Goal: Task Accomplishment & Management: Complete application form

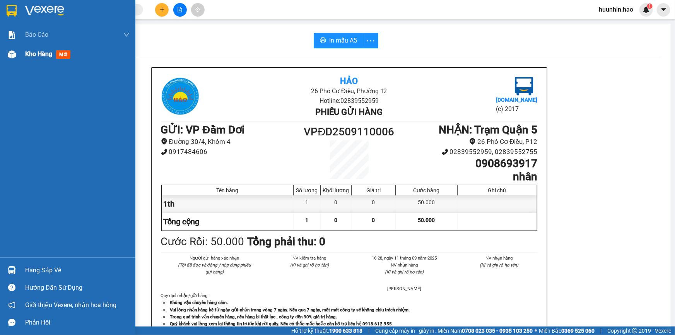
click at [36, 56] on span "Kho hàng" at bounding box center [38, 53] width 27 height 7
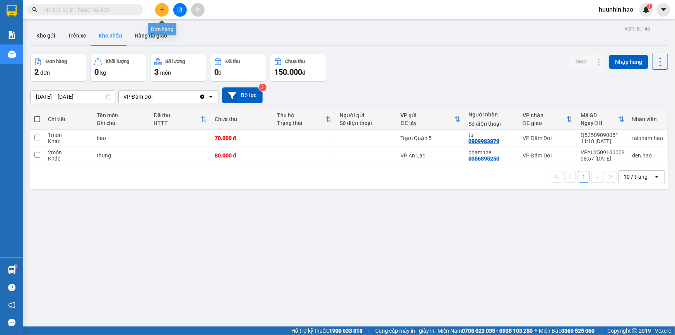
click at [168, 10] on button at bounding box center [162, 10] width 14 height 14
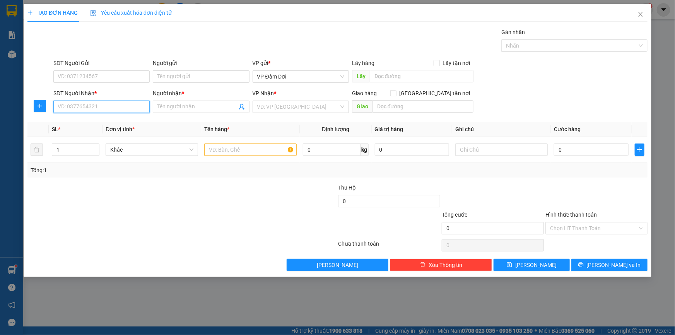
click at [118, 106] on input "SĐT Người Nhận *" at bounding box center [101, 107] width 96 height 12
type input "0903718520"
click at [187, 109] on input "Người nhận *" at bounding box center [196, 107] width 79 height 9
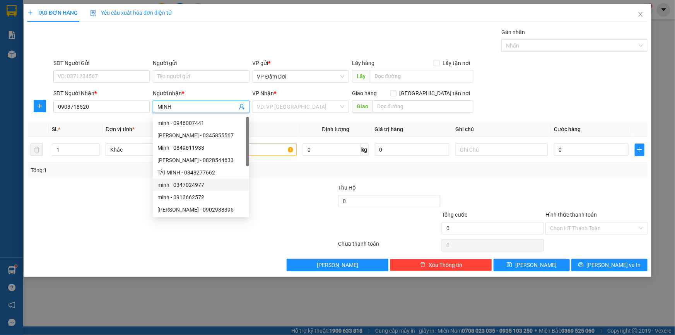
type input "MINH"
click at [277, 228] on div at bounding box center [286, 223] width 104 height 27
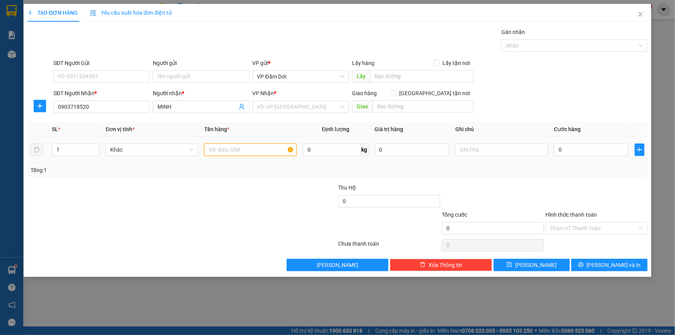
click at [267, 147] on input "text" at bounding box center [250, 150] width 92 height 12
type input "1TH"
click at [285, 214] on div at bounding box center [286, 223] width 104 height 27
click at [586, 157] on div "0" at bounding box center [591, 149] width 75 height 15
type input "008"
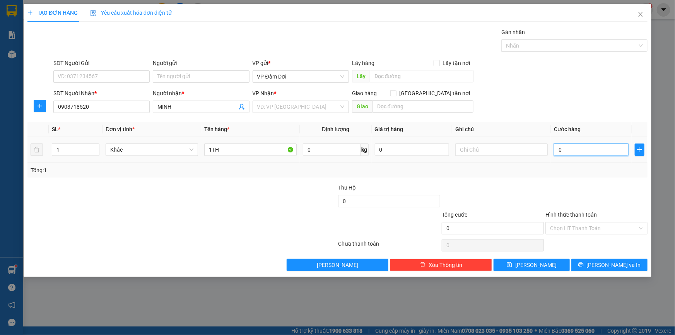
type input "8"
type input "0.080"
type input "80"
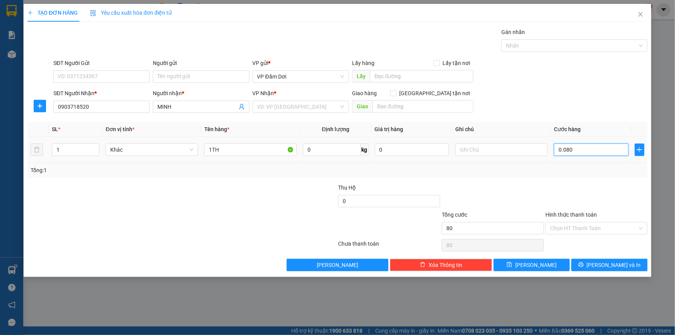
type input "00.800"
type input "800"
type input "0.008.000"
type input "8.000"
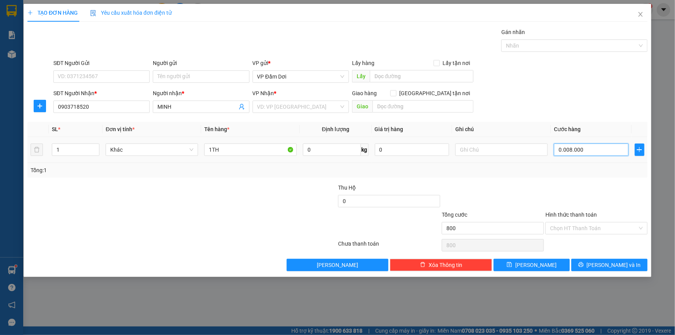
type input "8.000"
type input "000.080.000"
type input "80.000"
click at [578, 202] on div at bounding box center [597, 196] width 104 height 27
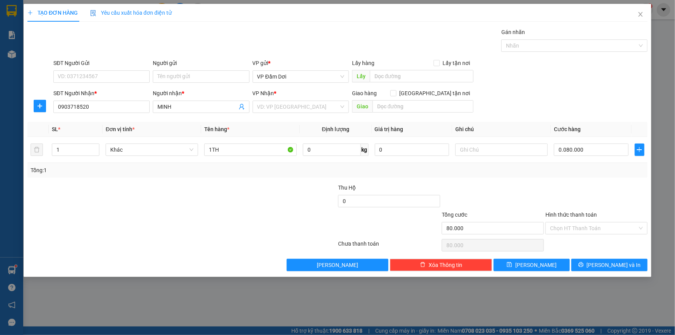
type input "80.000"
click at [583, 224] on input "Hình thức thanh toán" at bounding box center [593, 228] width 87 height 12
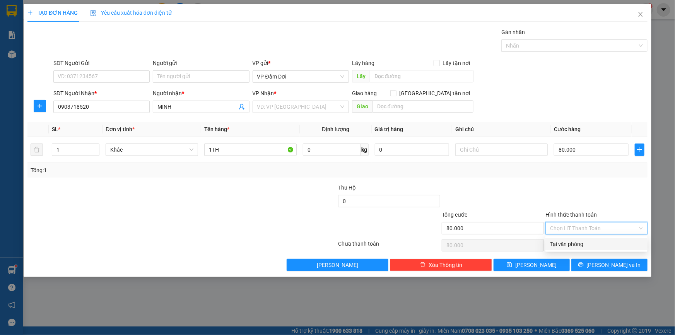
click at [567, 248] on div "Tại văn phòng" at bounding box center [596, 244] width 93 height 9
type input "0"
drag, startPoint x: 544, startPoint y: 201, endPoint x: 551, endPoint y: 208, distance: 9.6
click at [547, 203] on div "Thu Hộ 0" at bounding box center [338, 196] width 622 height 27
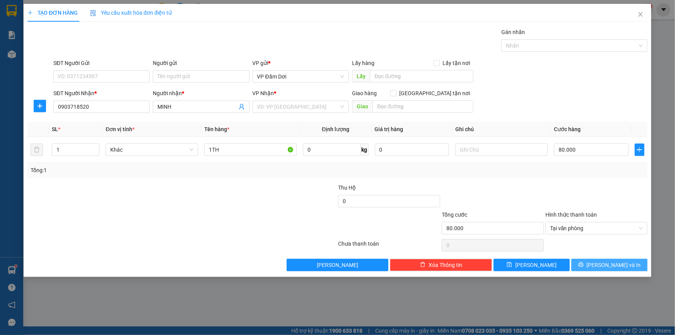
click at [583, 263] on icon "printer" at bounding box center [580, 264] width 5 height 5
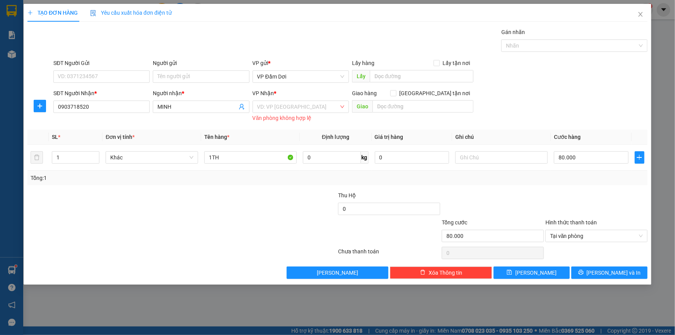
click at [280, 115] on div "Văn phòng không hợp lệ" at bounding box center [301, 118] width 96 height 9
click at [282, 113] on span at bounding box center [298, 107] width 82 height 12
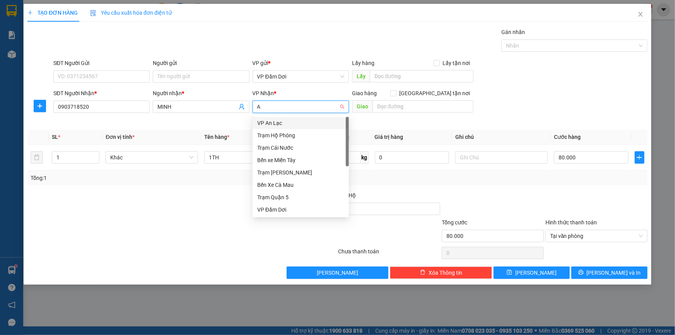
type input "AN"
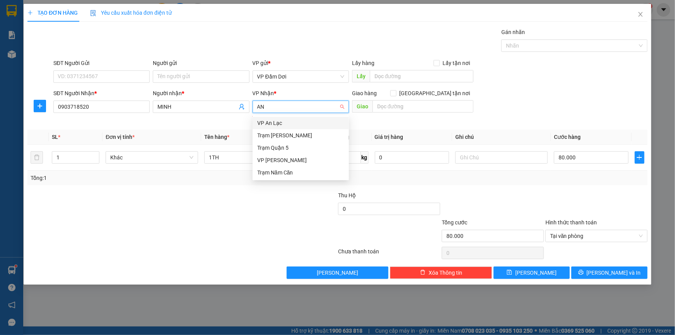
click at [301, 122] on div "VP An Lạc" at bounding box center [300, 123] width 87 height 9
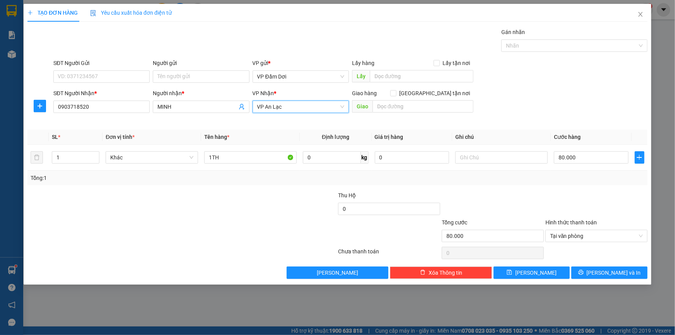
click at [582, 81] on div "SĐT Người Gửi VD: 0371234567 Người gửi Tên người gửi VP gửi * VP Đầm Dơi Lấy hà…" at bounding box center [350, 72] width 597 height 27
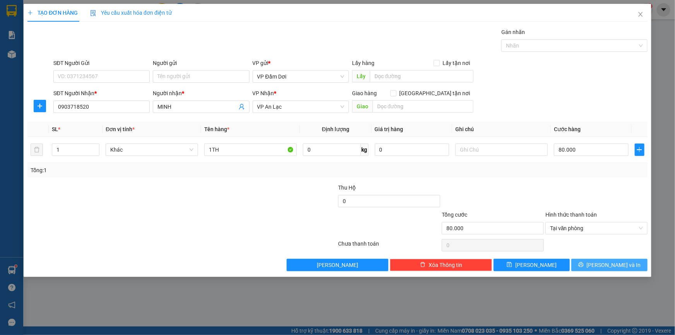
click at [601, 263] on button "[PERSON_NAME] và In" at bounding box center [609, 265] width 76 height 12
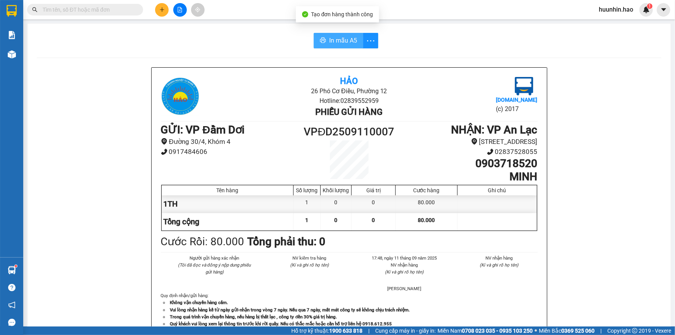
click at [340, 42] on span "In mẫu A5" at bounding box center [343, 41] width 28 height 10
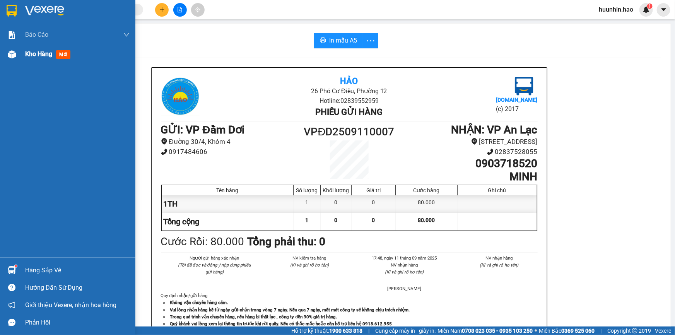
click at [23, 58] on div "Kho hàng mới" at bounding box center [67, 53] width 135 height 19
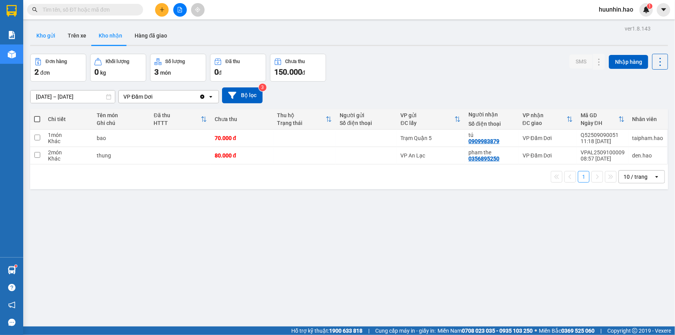
click at [32, 33] on button "Kho gửi" at bounding box center [45, 35] width 31 height 19
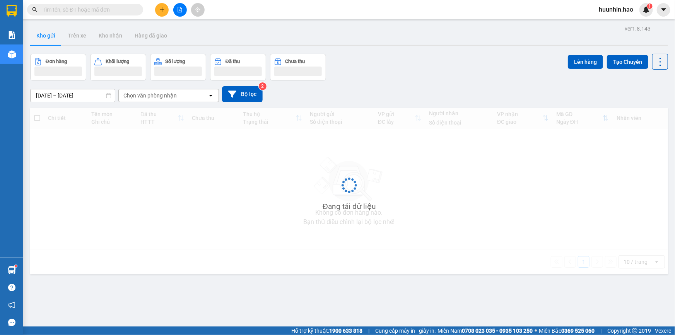
click at [42, 31] on button "Kho gửi" at bounding box center [45, 35] width 31 height 19
